Goal: Book appointment/travel/reservation

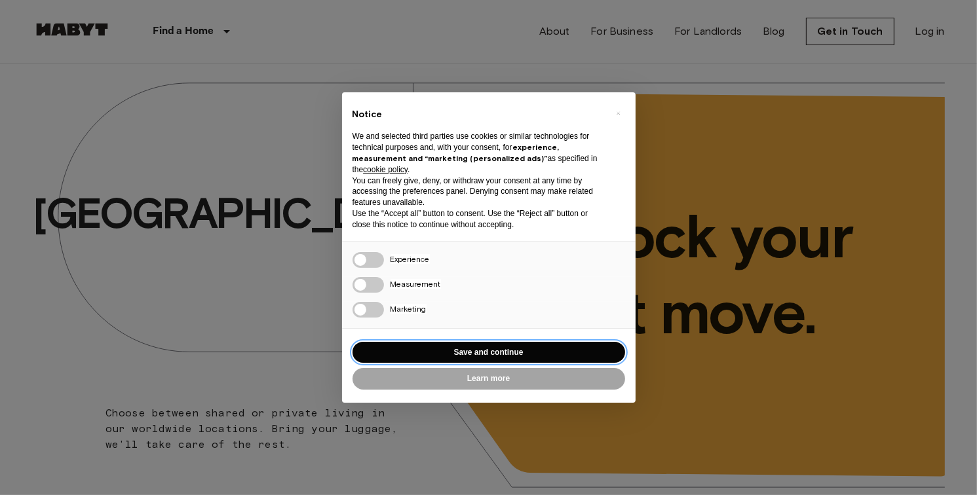
click at [453, 352] on button "Save and continue" at bounding box center [489, 353] width 273 height 22
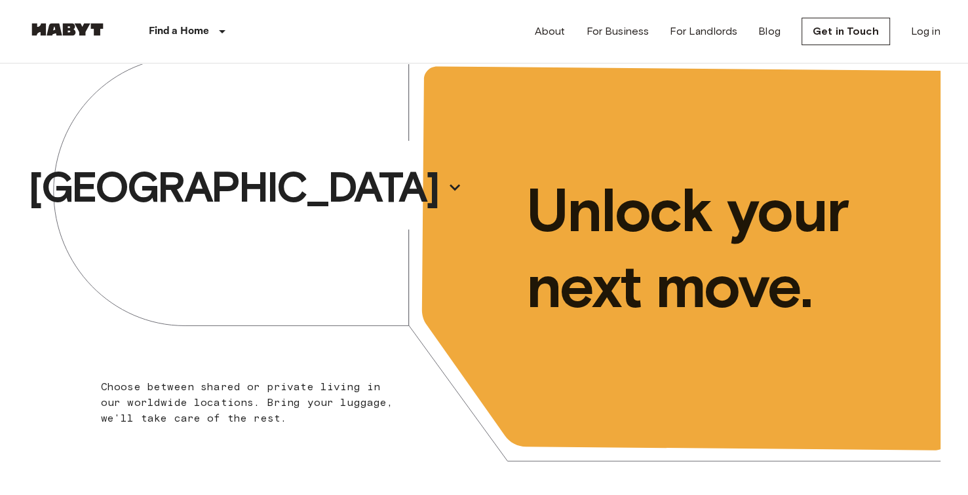
scroll to position [12, 0]
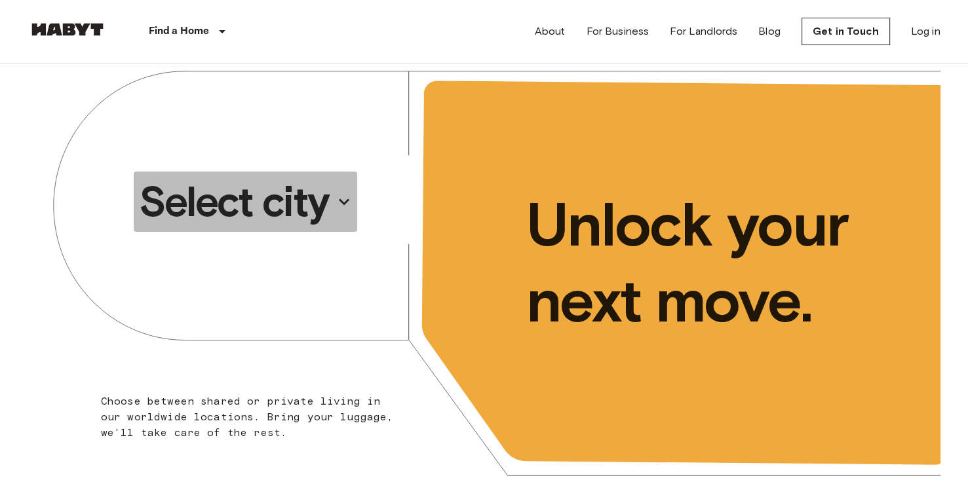
click at [317, 202] on p "Select city" at bounding box center [234, 202] width 190 height 52
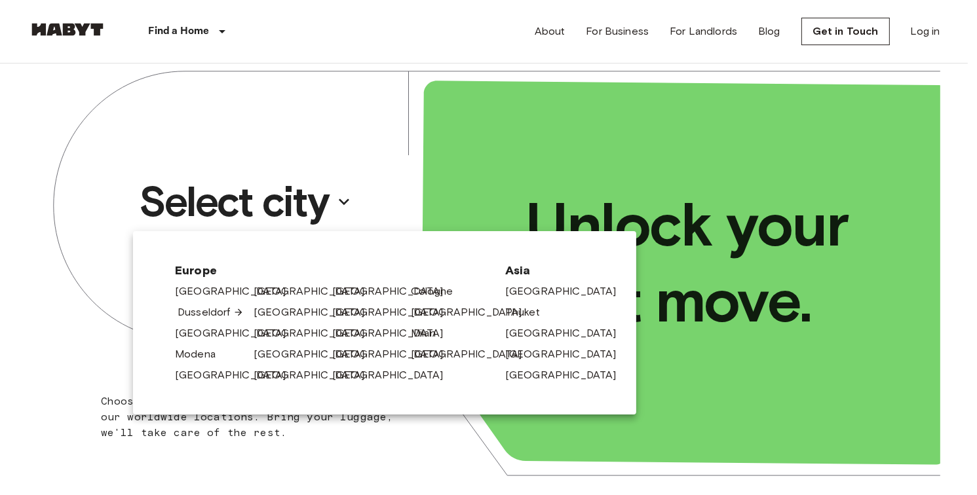
click at [201, 316] on link "Dusseldorf" at bounding box center [211, 313] width 66 height 16
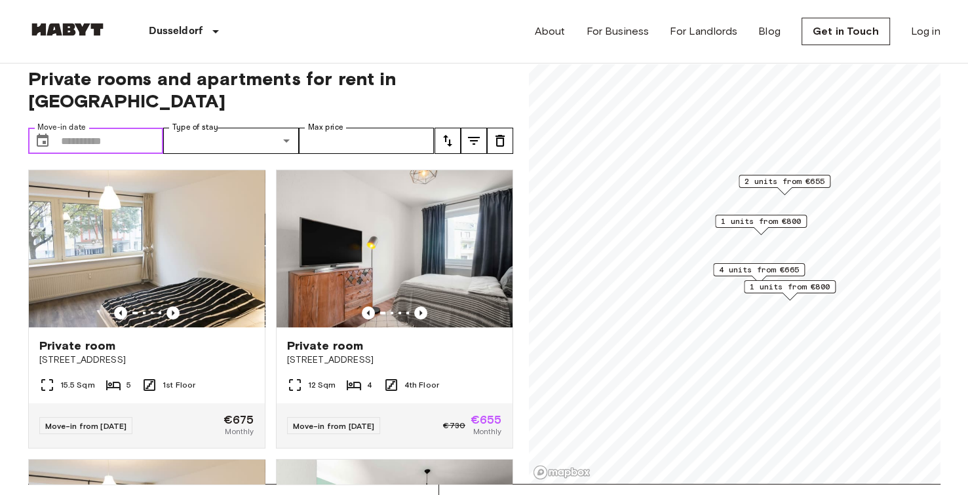
click at [88, 128] on input "Move-in date" at bounding box center [112, 141] width 103 height 26
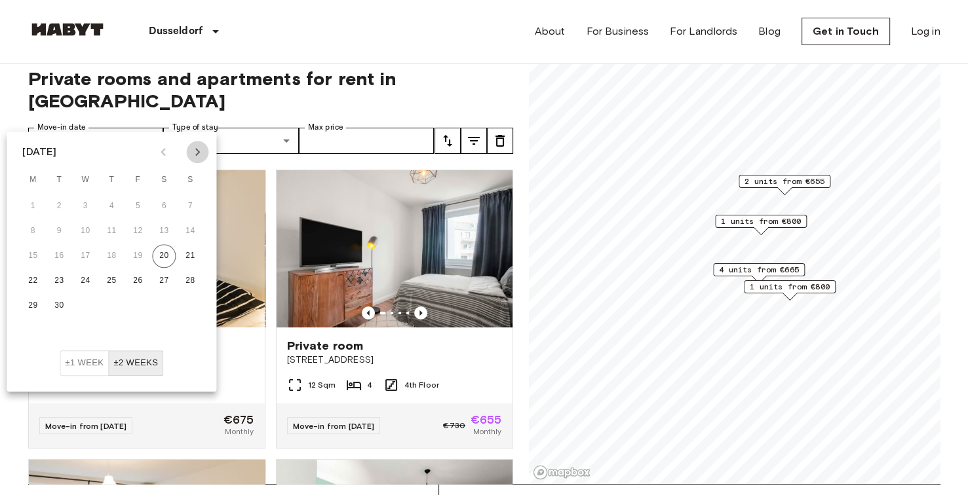
click at [193, 153] on icon "Next month" at bounding box center [197, 152] width 16 height 16
click at [81, 210] on button "1" at bounding box center [85, 207] width 24 height 24
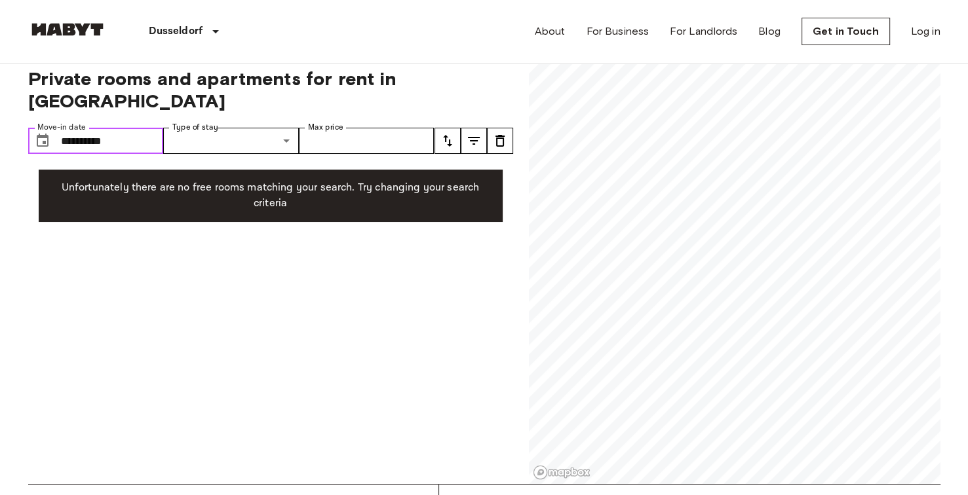
click at [136, 128] on input "**********" at bounding box center [112, 141] width 103 height 26
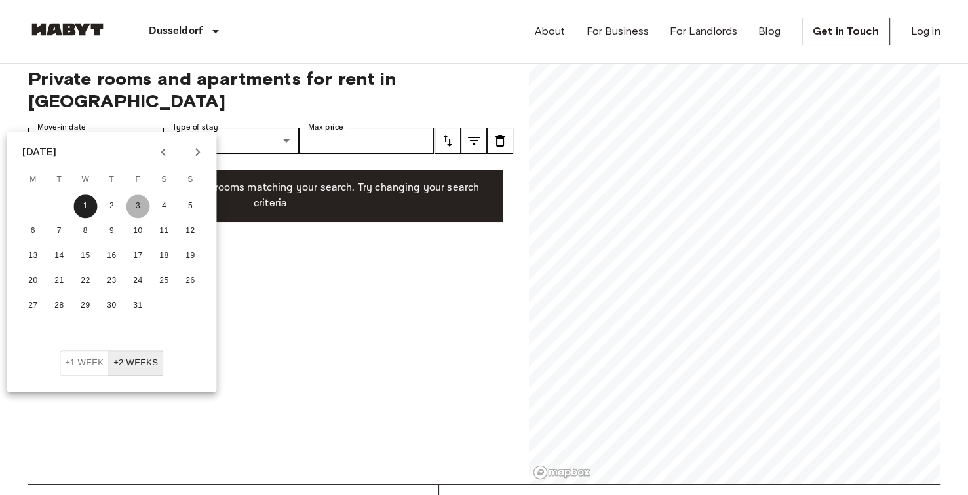
click at [140, 209] on button "3" at bounding box center [138, 207] width 24 height 24
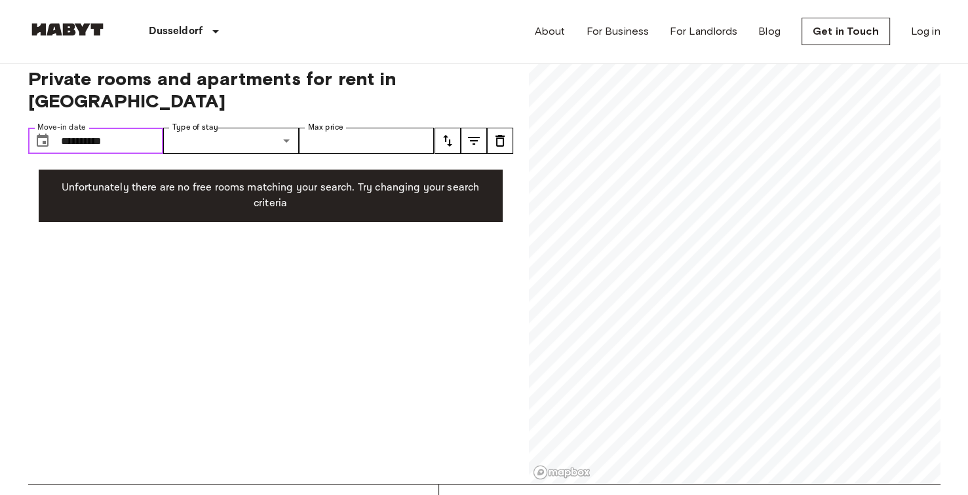
click at [133, 128] on input "**********" at bounding box center [112, 141] width 103 height 26
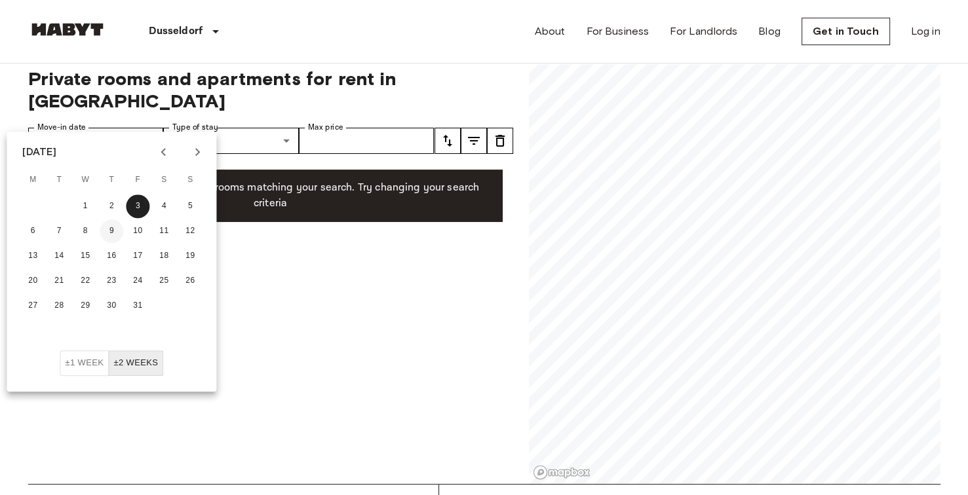
click at [117, 242] on div "6 7 8 9 10 11 12" at bounding box center [112, 232] width 210 height 24
click at [117, 250] on button "16" at bounding box center [112, 256] width 24 height 24
type input "**********"
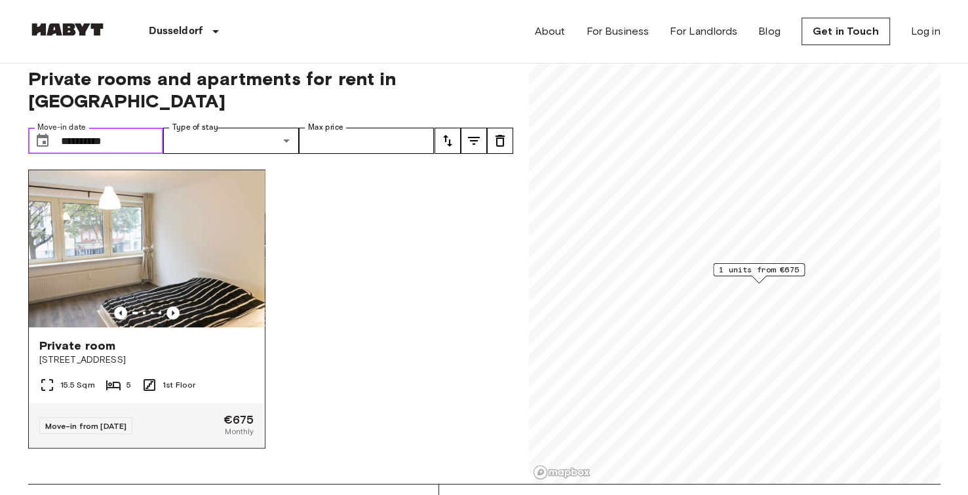
click at [174, 209] on img at bounding box center [147, 248] width 236 height 157
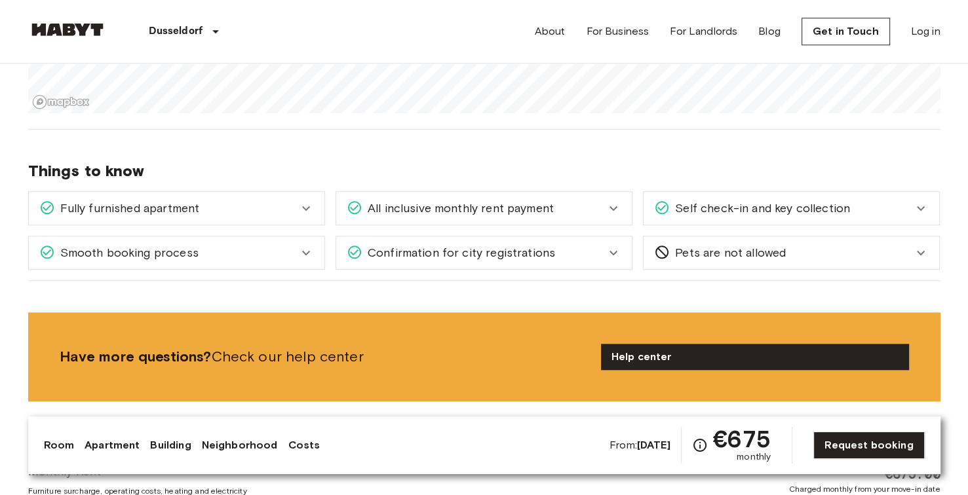
scroll to position [1121, 0]
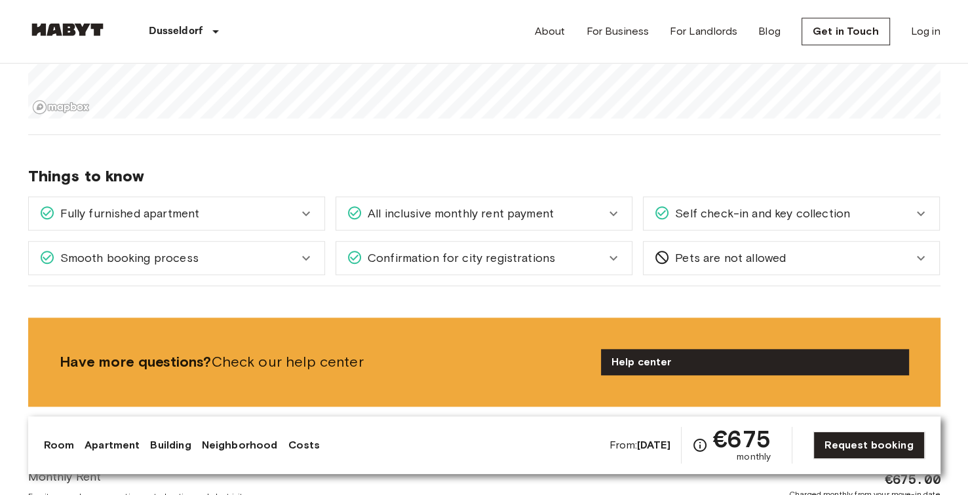
click at [431, 218] on span "All inclusive monthly rent payment" at bounding box center [457, 213] width 191 height 17
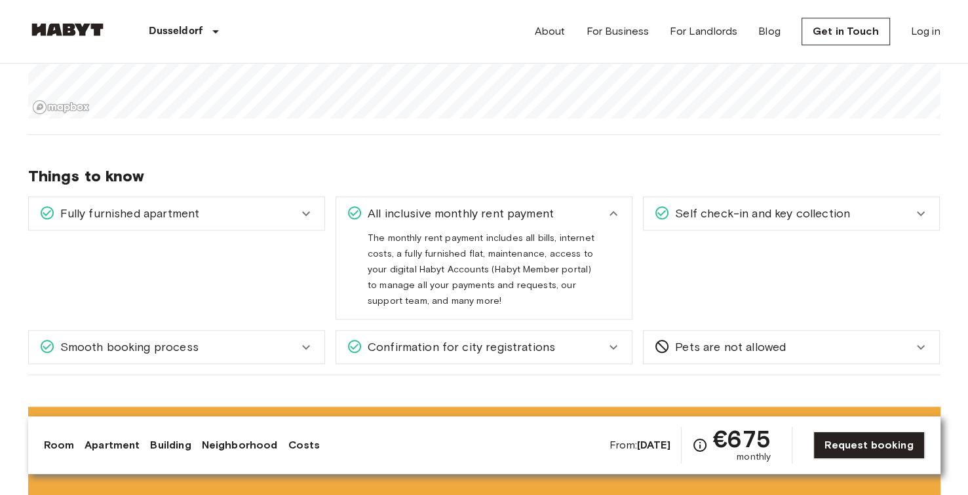
click at [733, 214] on span "Self check-in and key collection" at bounding box center [760, 213] width 180 height 17
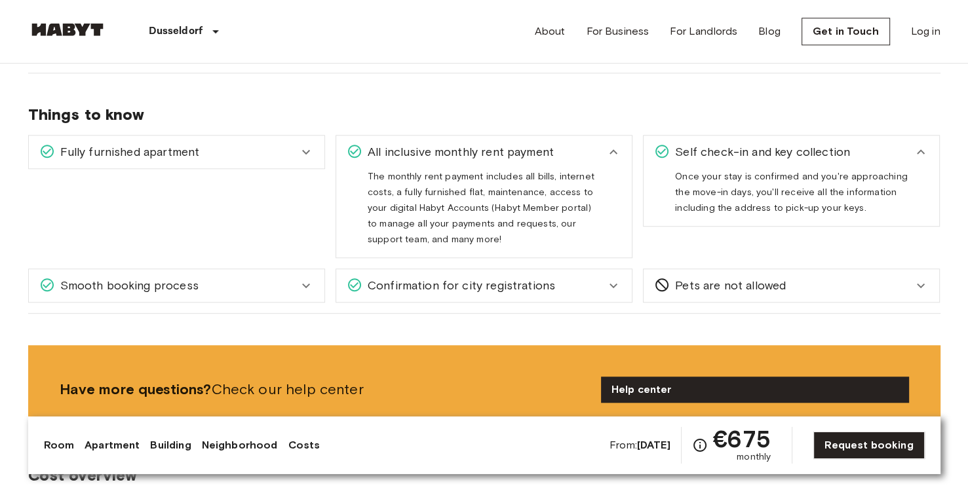
scroll to position [1183, 0]
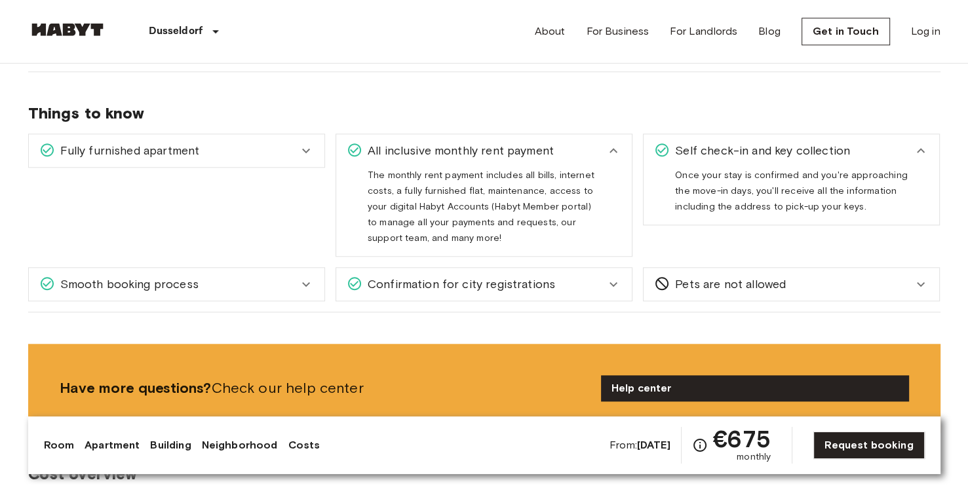
click at [572, 286] on div "Confirmation for city registrations" at bounding box center [476, 284] width 259 height 17
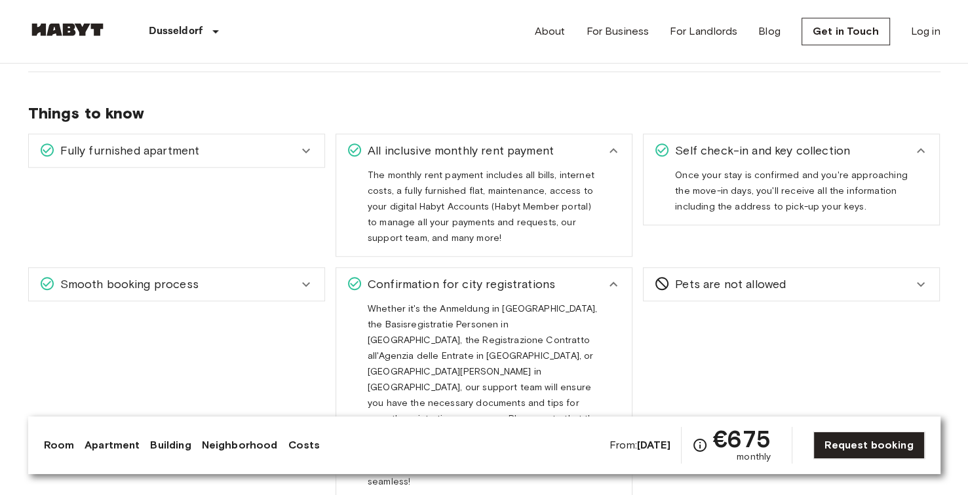
click at [281, 292] on div "Smooth booking process" at bounding box center [177, 284] width 296 height 33
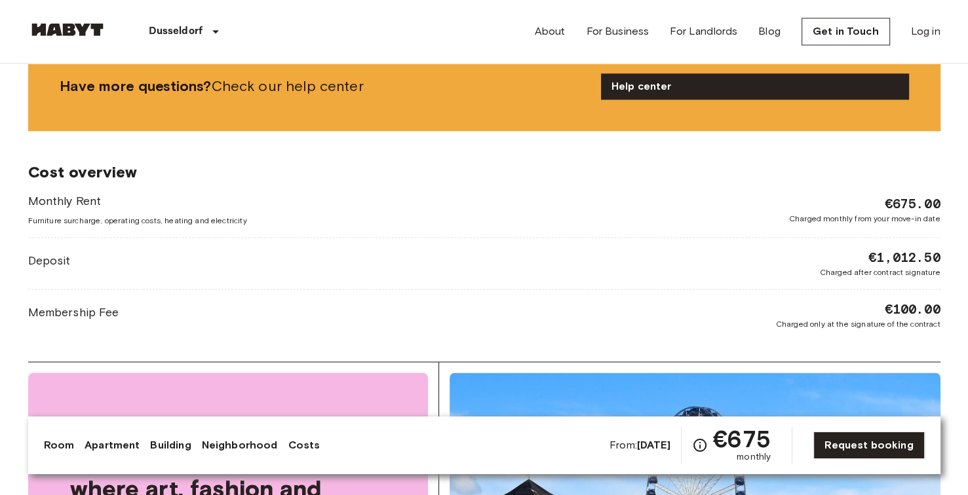
scroll to position [1684, 0]
click at [421, 249] on div "Deposit €1,012.50 Charged after contract signature" at bounding box center [484, 264] width 912 height 30
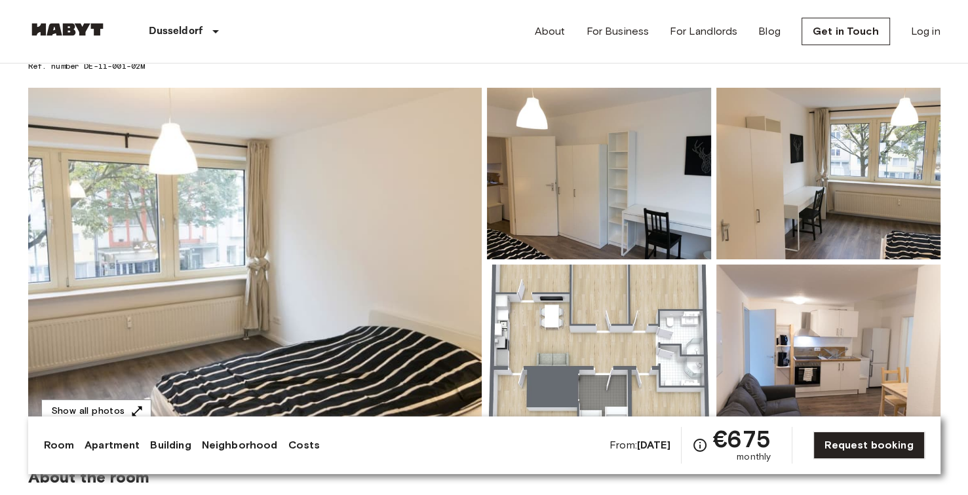
scroll to position [71, 0]
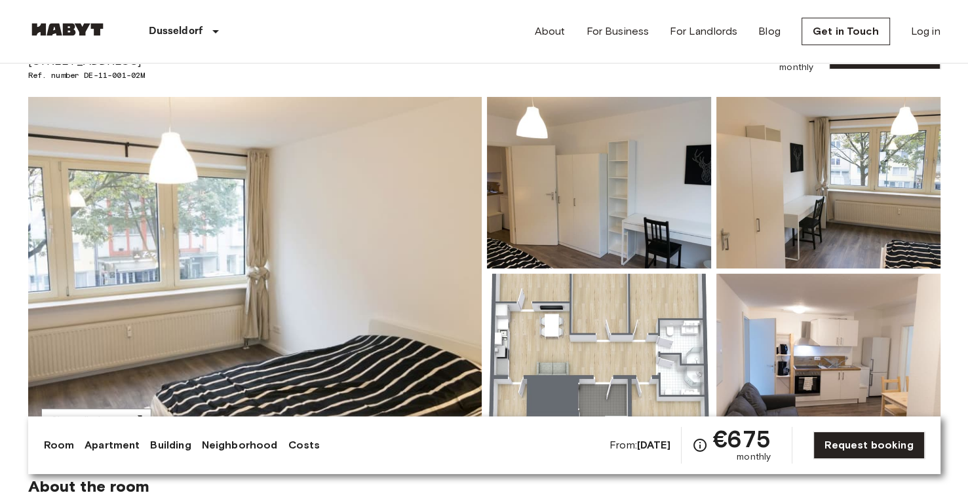
click at [421, 264] on img at bounding box center [254, 271] width 453 height 349
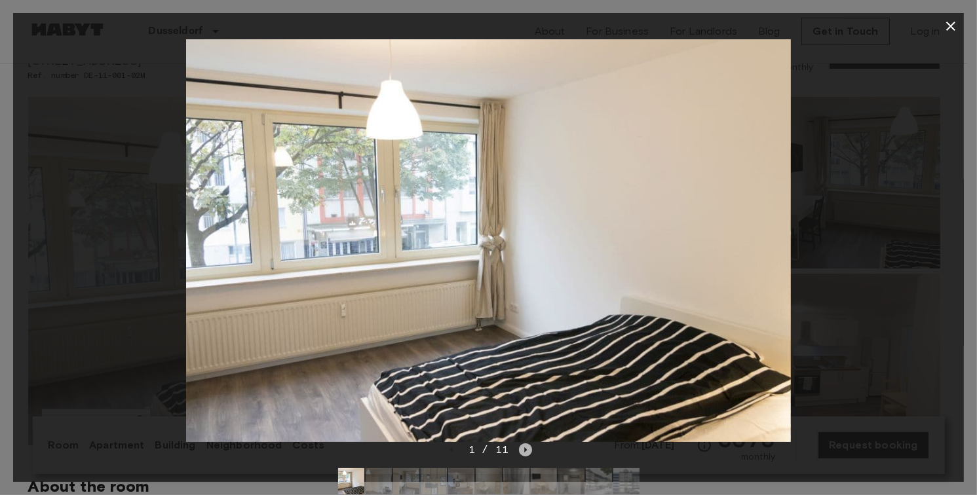
click at [529, 453] on icon "Next image" at bounding box center [525, 450] width 13 height 13
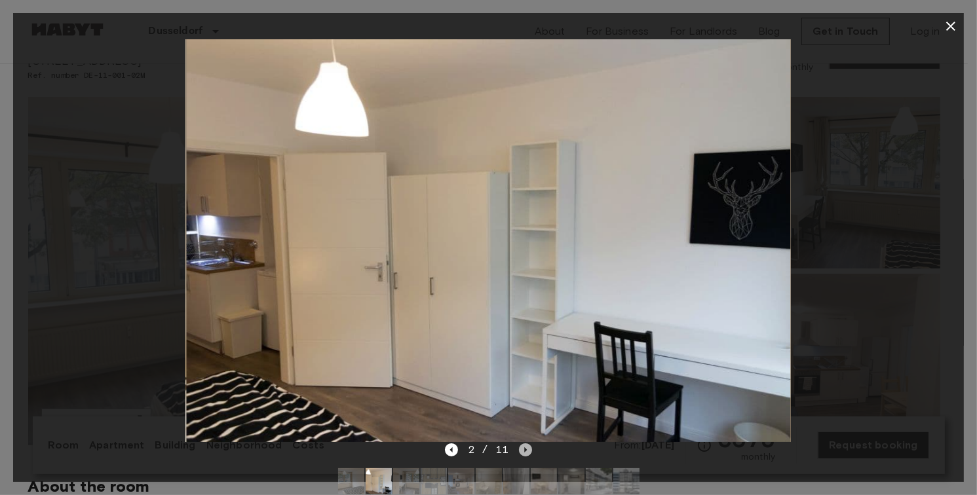
click at [529, 453] on icon "Next image" at bounding box center [525, 450] width 13 height 13
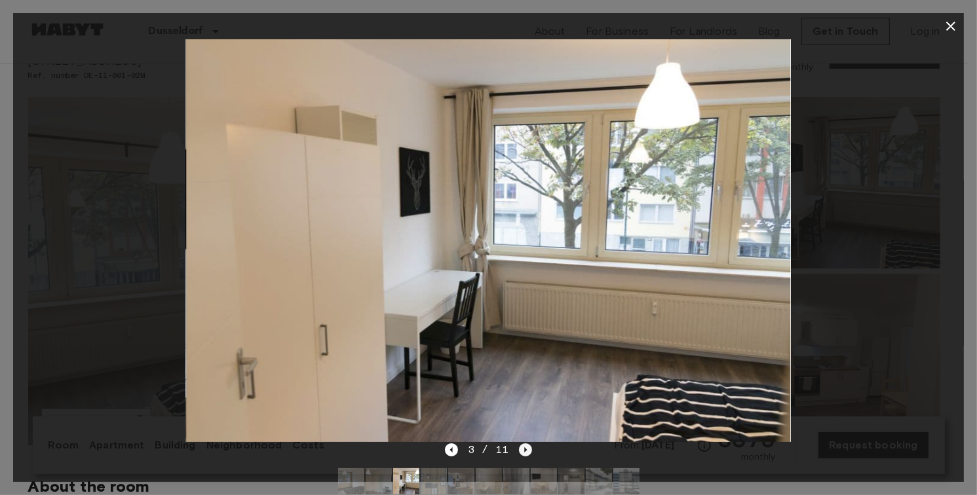
click at [529, 453] on icon "Next image" at bounding box center [525, 450] width 13 height 13
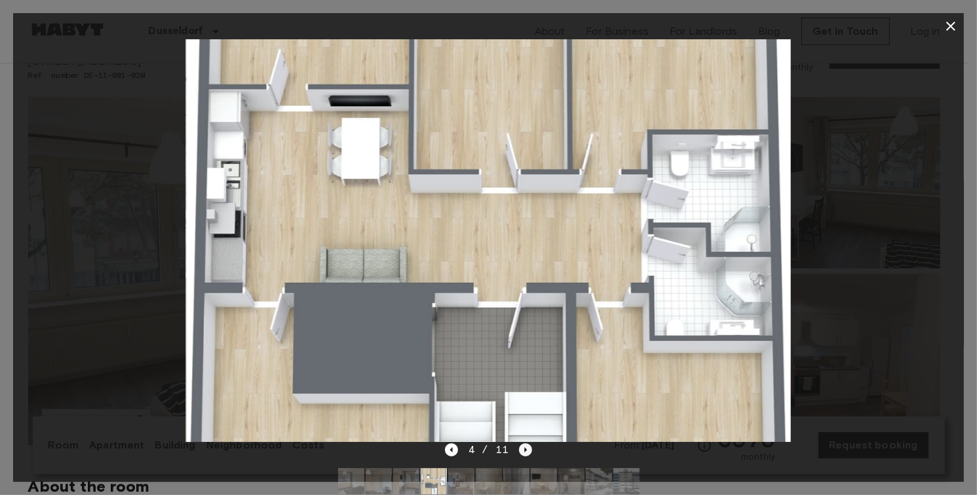
click at [529, 453] on icon "Next image" at bounding box center [525, 450] width 13 height 13
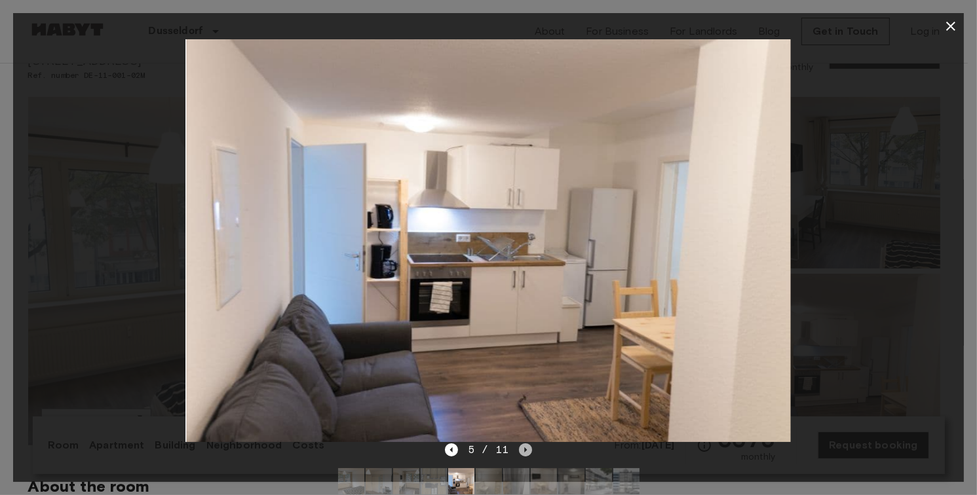
click at [529, 453] on icon "Next image" at bounding box center [525, 450] width 13 height 13
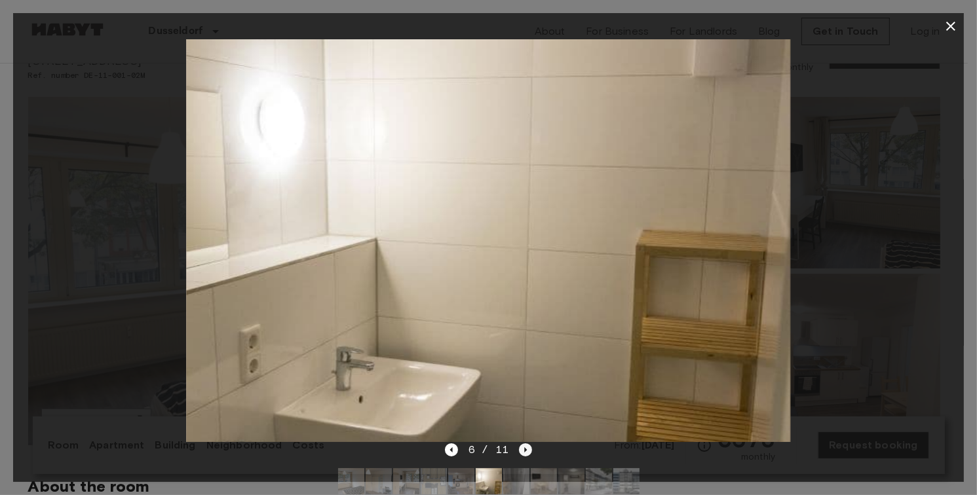
click at [529, 453] on icon "Next image" at bounding box center [525, 450] width 13 height 13
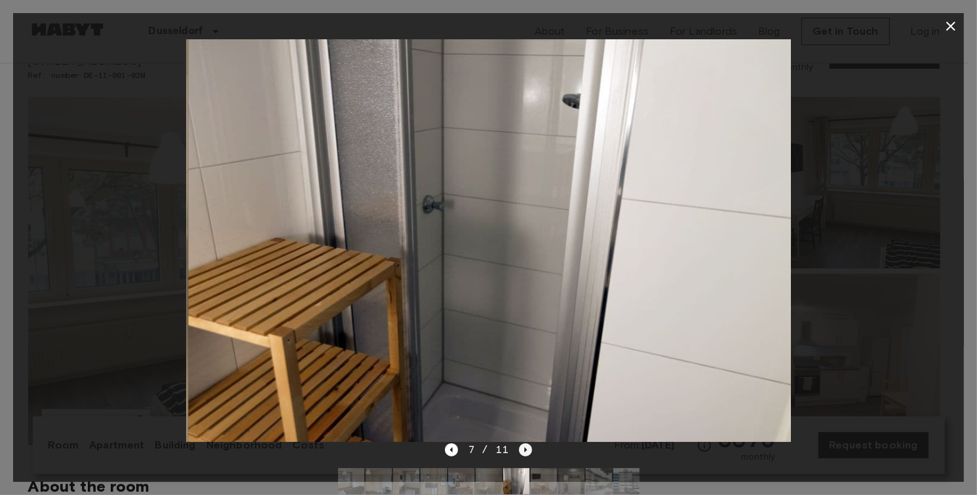
click at [529, 453] on icon "Next image" at bounding box center [525, 450] width 13 height 13
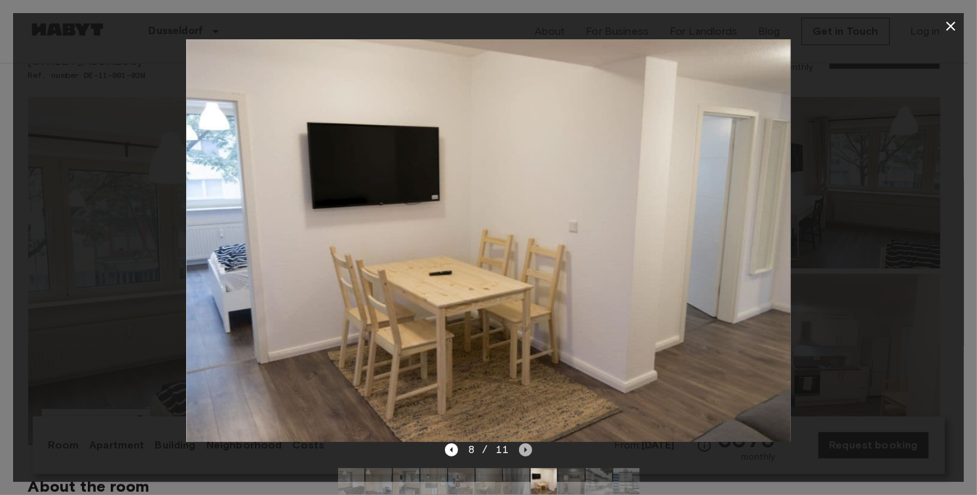
click at [529, 453] on icon "Next image" at bounding box center [525, 450] width 13 height 13
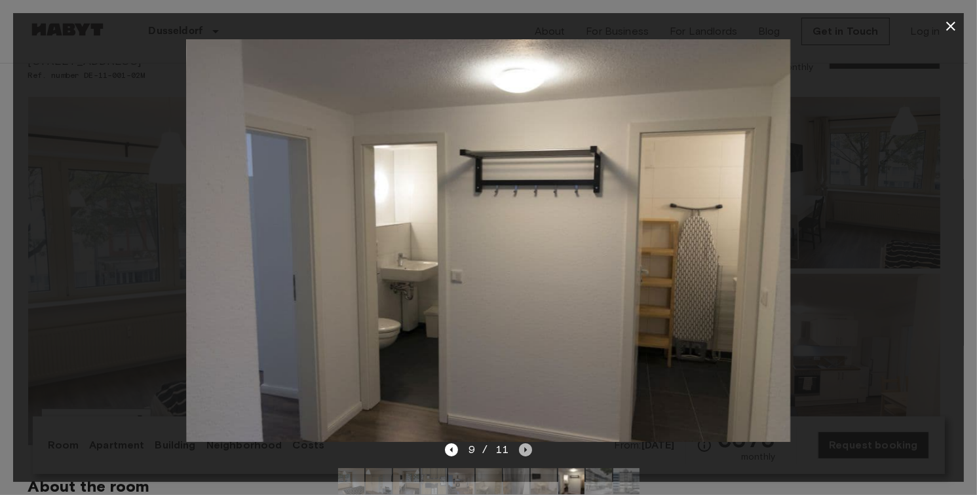
click at [529, 453] on icon "Next image" at bounding box center [525, 450] width 13 height 13
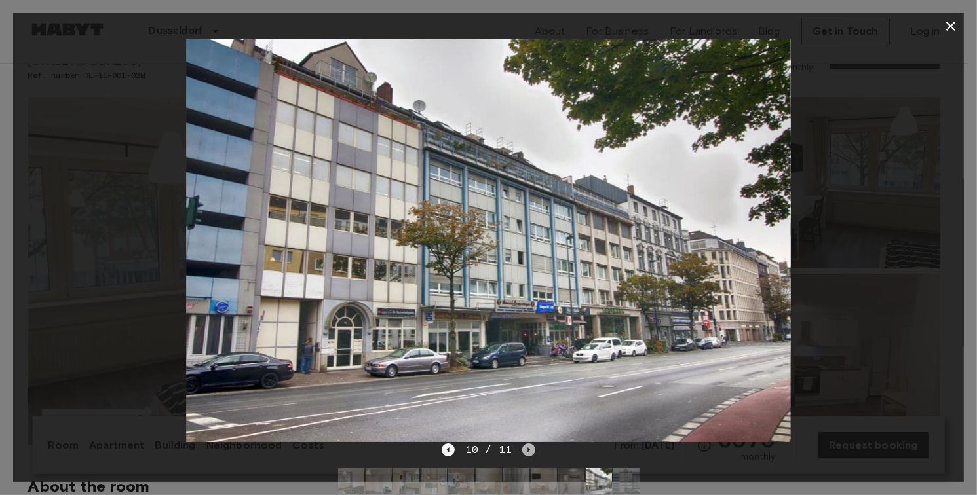
click at [529, 453] on icon "Next image" at bounding box center [528, 450] width 13 height 13
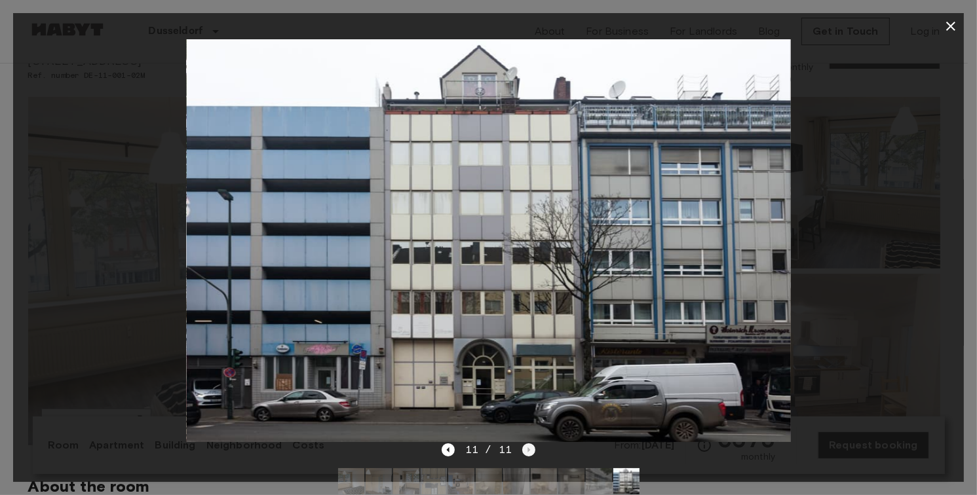
click at [529, 453] on div "11 / 11" at bounding box center [489, 450] width 94 height 16
click at [942, 28] on button "button" at bounding box center [951, 26] width 26 height 26
